Goal: Register for event/course

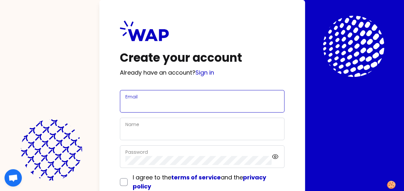
drag, startPoint x: 0, startPoint y: 0, endPoint x: 187, endPoint y: 105, distance: 214.0
click at [187, 105] on input "Email" at bounding box center [202, 105] width 154 height 9
type input "[PERSON_NAME][DOMAIN_NAME][EMAIL_ADDRESS][PERSON_NAME][DOMAIN_NAME]"
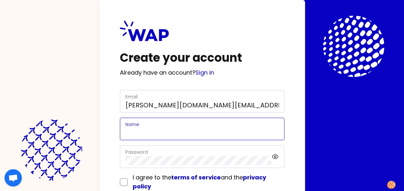
click at [159, 135] on input "Name" at bounding box center [202, 132] width 154 height 9
type input "[PERSON_NAME]"
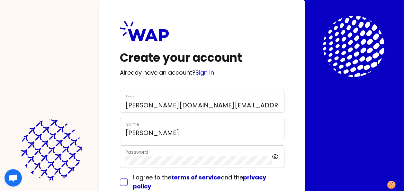
click at [122, 180] on input "checkbox" at bounding box center [124, 182] width 8 height 8
checkbox input "true"
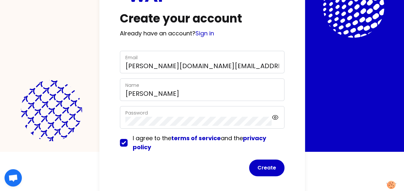
scroll to position [44, 0]
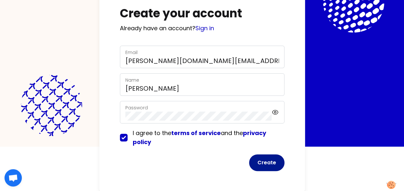
click at [269, 163] on button "Create" at bounding box center [266, 162] width 35 height 17
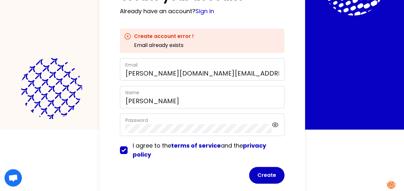
scroll to position [74, 0]
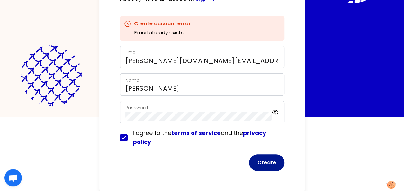
click at [269, 165] on button "Create" at bounding box center [266, 162] width 35 height 17
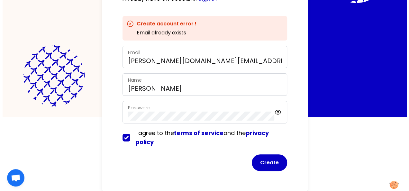
scroll to position [0, 0]
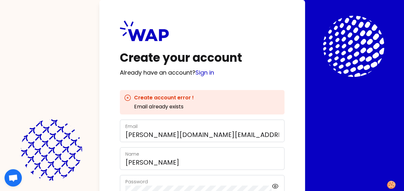
click at [83, 89] on div "Create your account Already have an account? Sign in Create account error ! Ema…" at bounding box center [202, 95] width 404 height 191
click at [205, 75] on link "Sign in" at bounding box center [204, 72] width 19 height 8
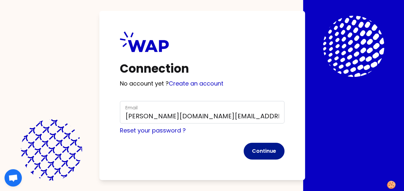
click at [258, 150] on button "Continue" at bounding box center [263, 151] width 41 height 17
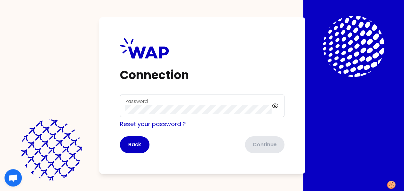
click at [141, 100] on label "Password" at bounding box center [136, 101] width 22 height 6
click at [265, 145] on button "Continue" at bounding box center [263, 144] width 41 height 17
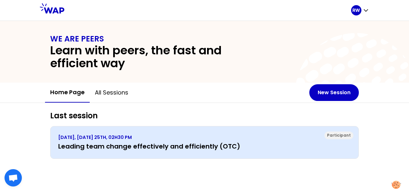
click at [155, 148] on h3 "Leading team change effectively and efficiently (OTC)" at bounding box center [204, 146] width 292 height 9
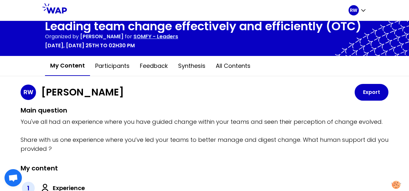
scroll to position [42, 0]
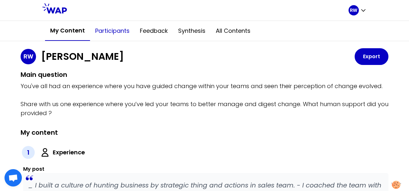
click at [122, 31] on button "Participants" at bounding box center [112, 30] width 45 height 19
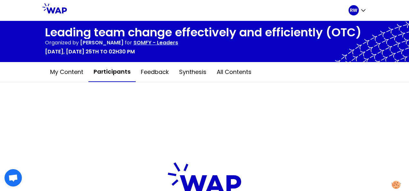
click at [122, 31] on h1 "Leading team change effectively and efficiently (OTC)" at bounding box center [203, 32] width 316 height 13
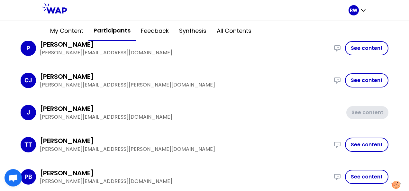
scroll to position [60, 0]
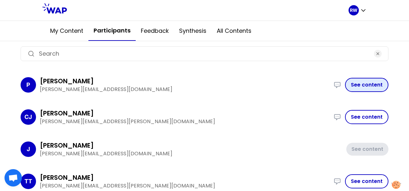
click at [368, 83] on button "See content" at bounding box center [366, 85] width 43 height 14
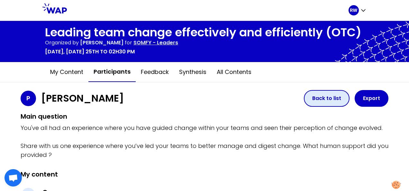
click at [317, 96] on button "Back to list" at bounding box center [327, 98] width 46 height 17
